Goal: Find specific page/section: Find specific page/section

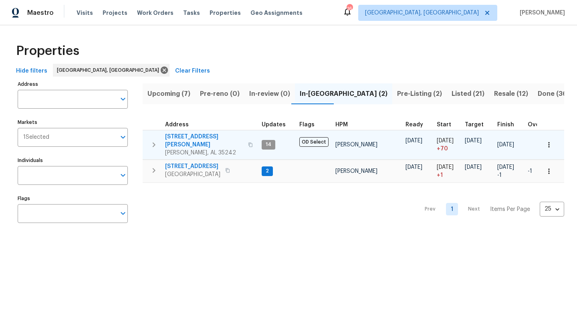
click at [201, 140] on span "[STREET_ADDRESS][PERSON_NAME]" at bounding box center [204, 141] width 78 height 16
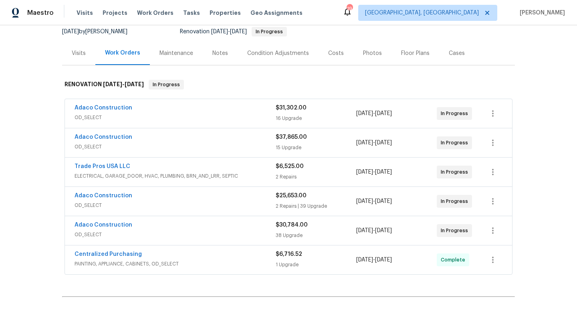
scroll to position [92, 0]
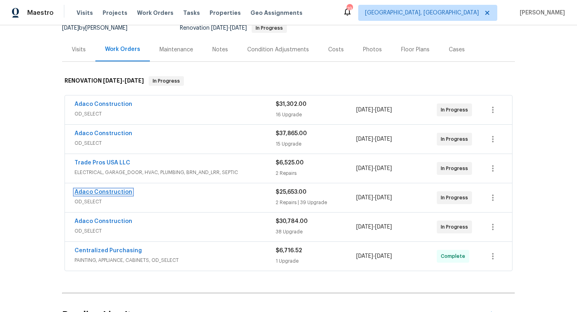
click at [110, 189] on link "Adaco Construction" at bounding box center [104, 192] width 58 height 6
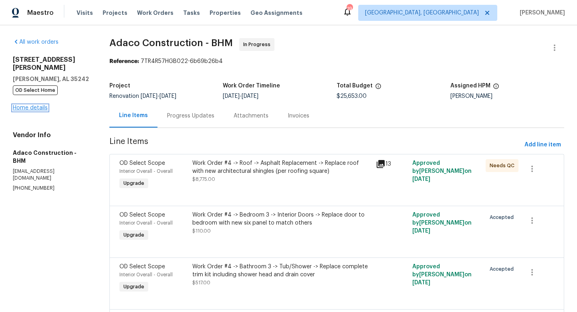
click at [34, 105] on link "Home details" at bounding box center [30, 108] width 35 height 6
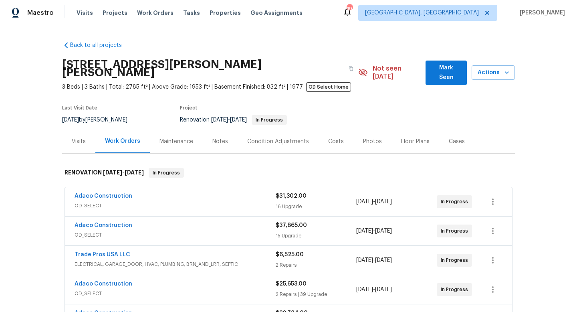
click at [341, 136] on div "Costs" at bounding box center [336, 141] width 35 height 24
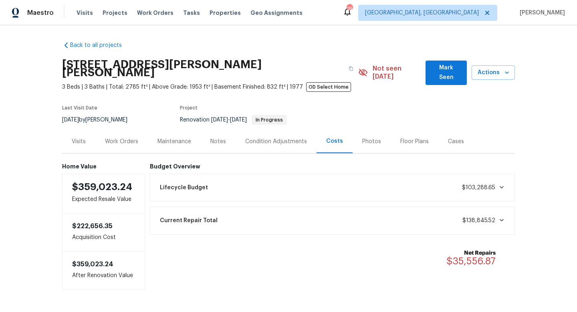
click at [130, 138] on div "Work Orders" at bounding box center [121, 142] width 33 height 8
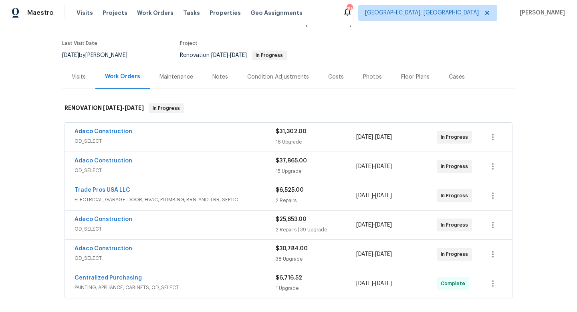
scroll to position [78, 0]
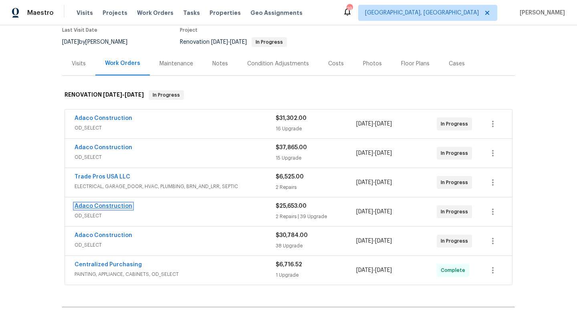
click at [117, 203] on link "Adaco Construction" at bounding box center [104, 206] width 58 height 6
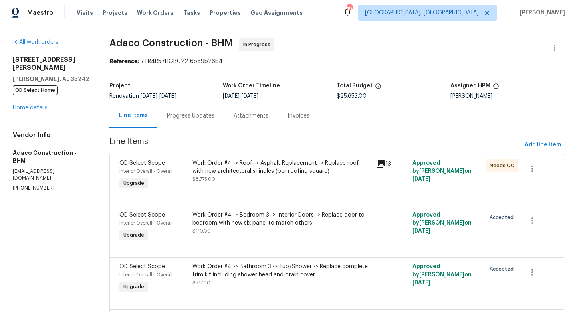
click at [185, 114] on div "Progress Updates" at bounding box center [190, 116] width 47 height 8
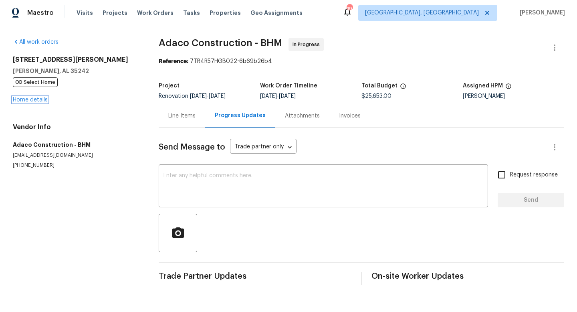
click at [36, 98] on link "Home details" at bounding box center [30, 100] width 35 height 6
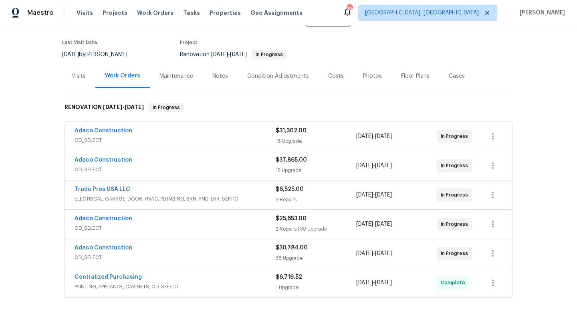
scroll to position [63, 0]
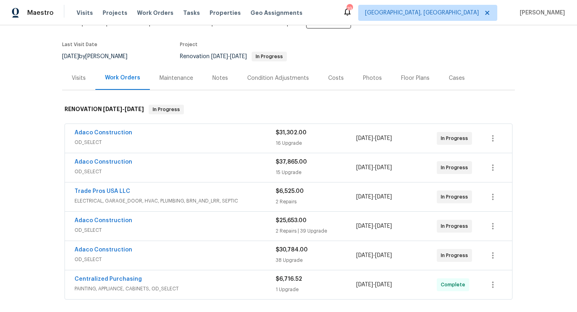
click at [194, 226] on span "OD_SELECT" at bounding box center [175, 230] width 201 height 8
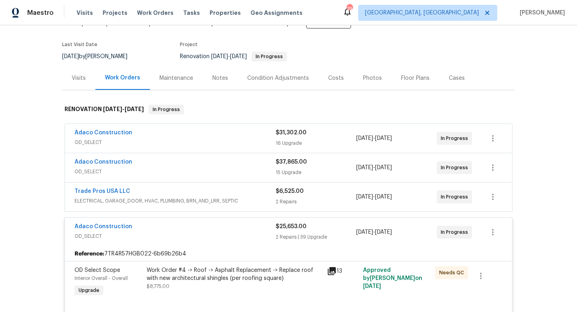
scroll to position [94, 0]
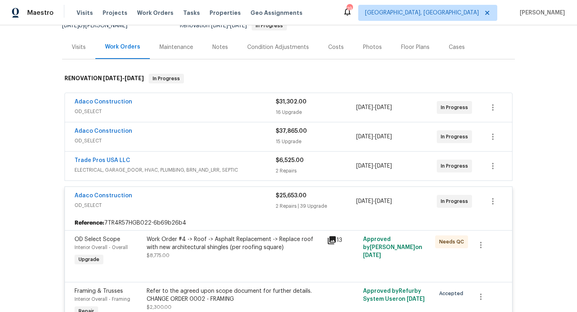
click at [146, 192] on div "Adaco Construction" at bounding box center [175, 197] width 201 height 10
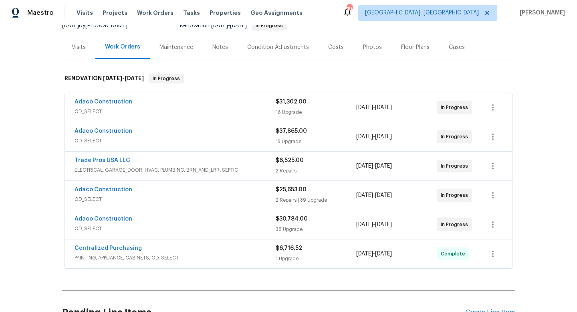
scroll to position [0, 0]
